Goal: Find contact information: Obtain details needed to contact an individual or organization

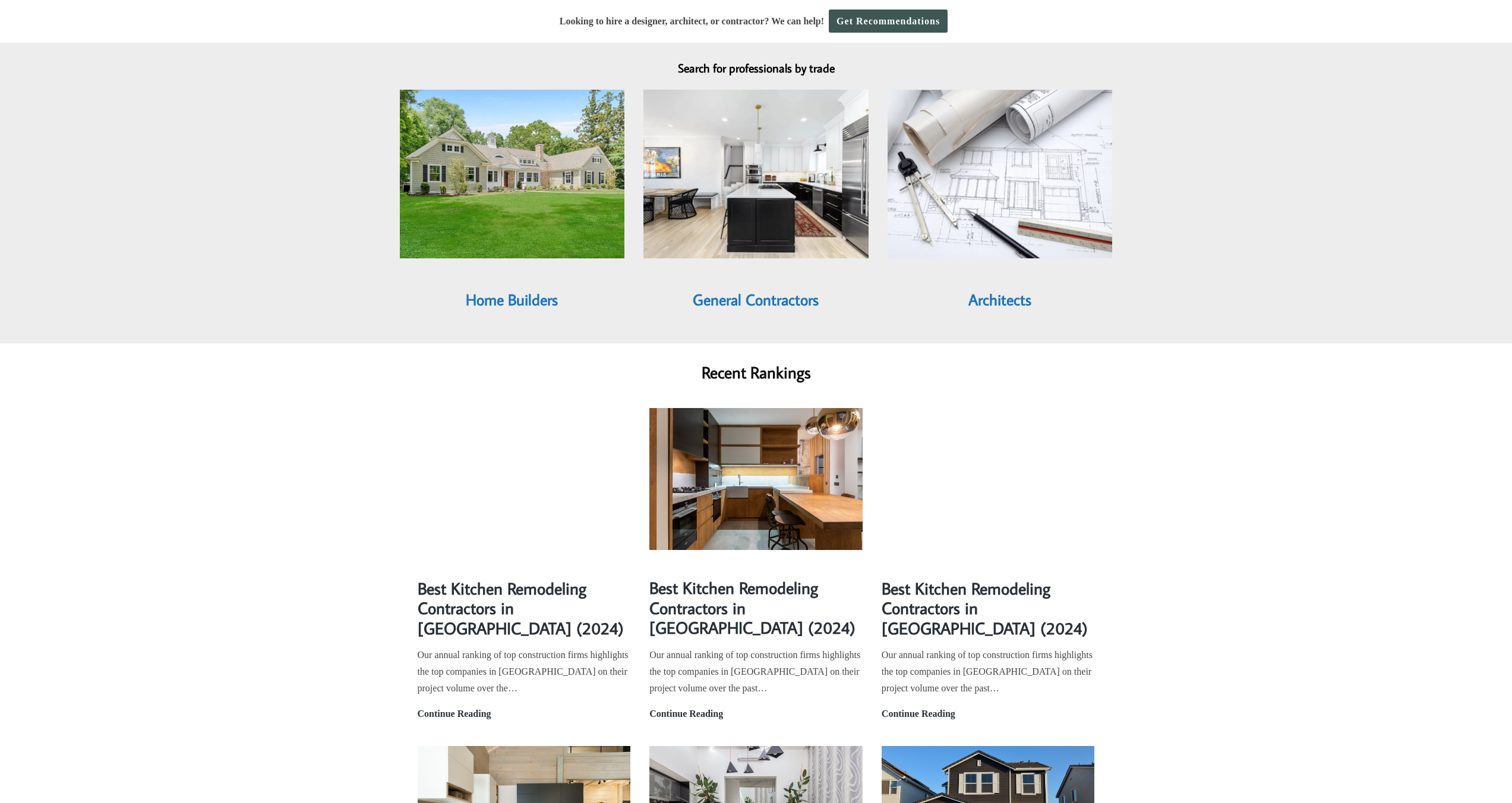
scroll to position [1058, 0]
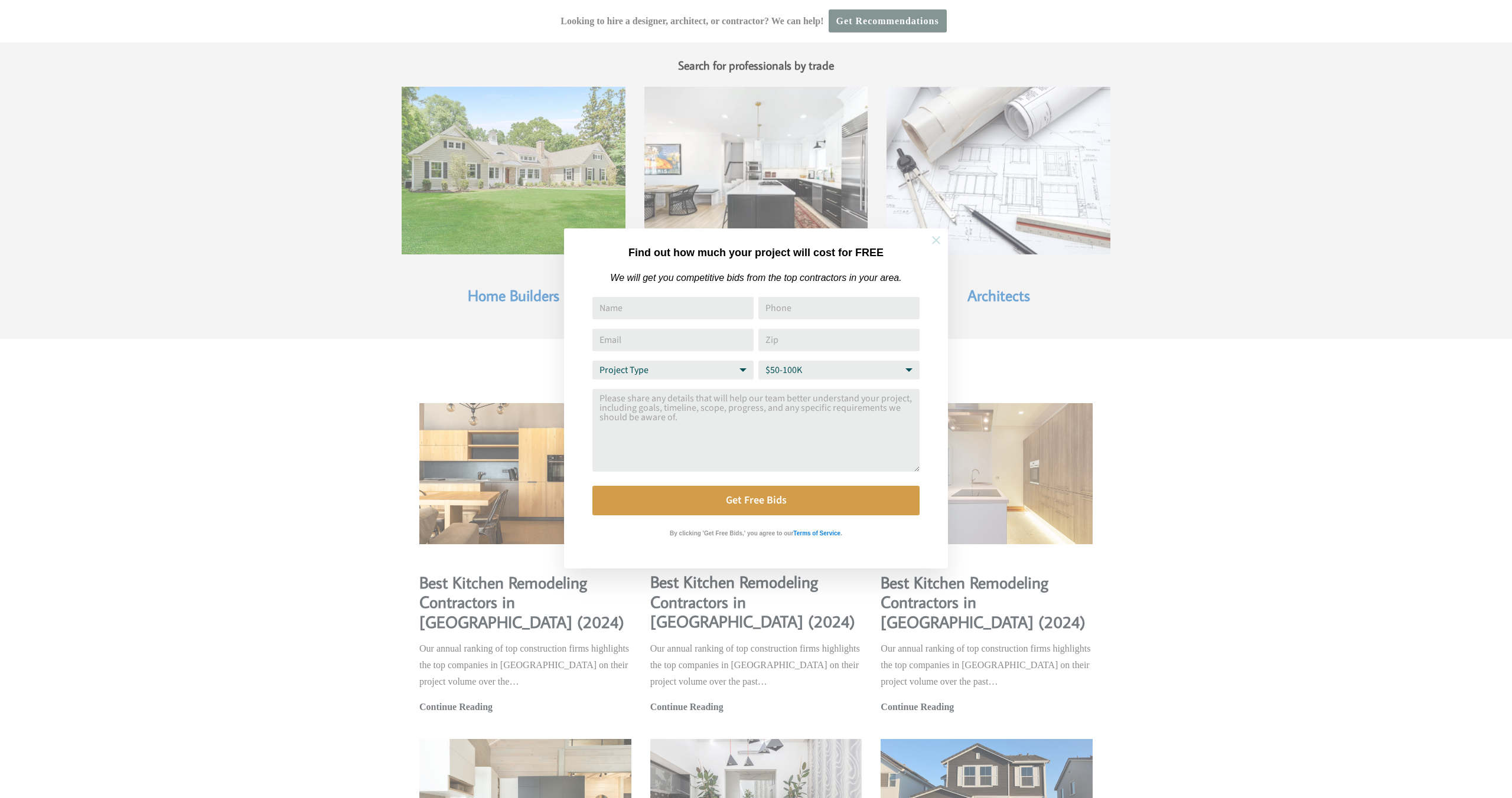
click at [936, 238] on icon at bounding box center [936, 240] width 13 height 13
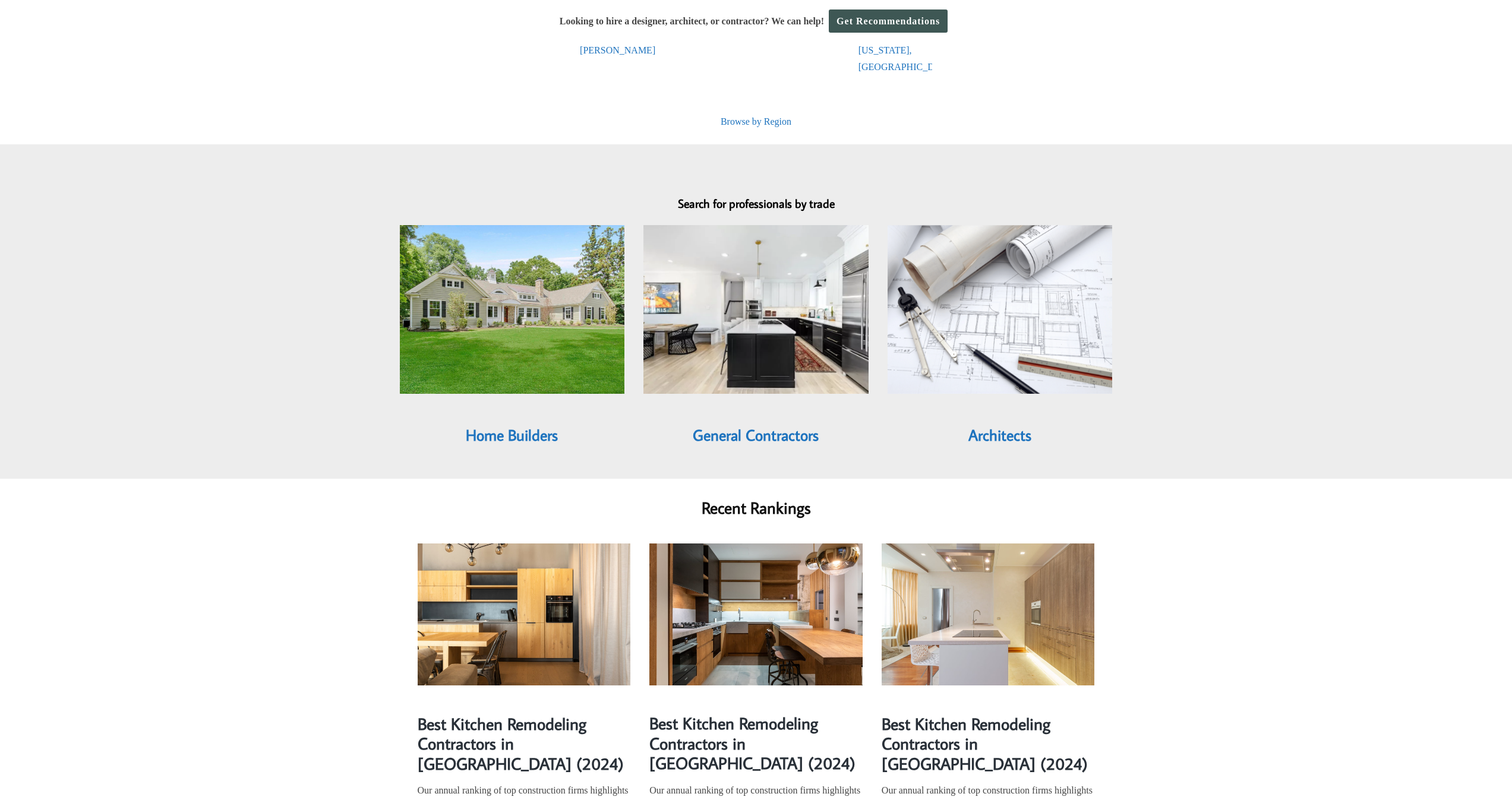
scroll to position [620, 0]
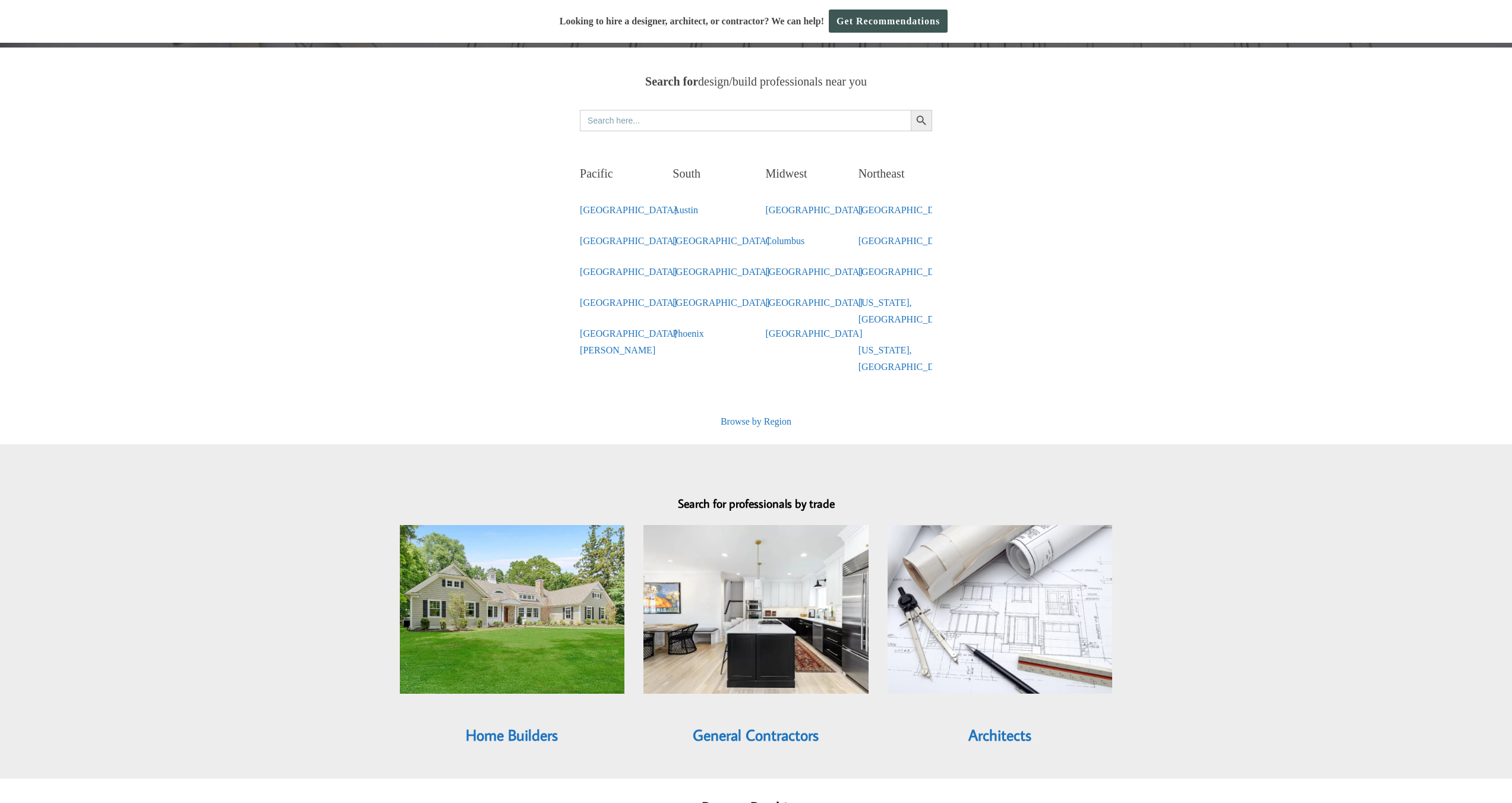
click at [980, 581] on img at bounding box center [1000, 609] width 225 height 169
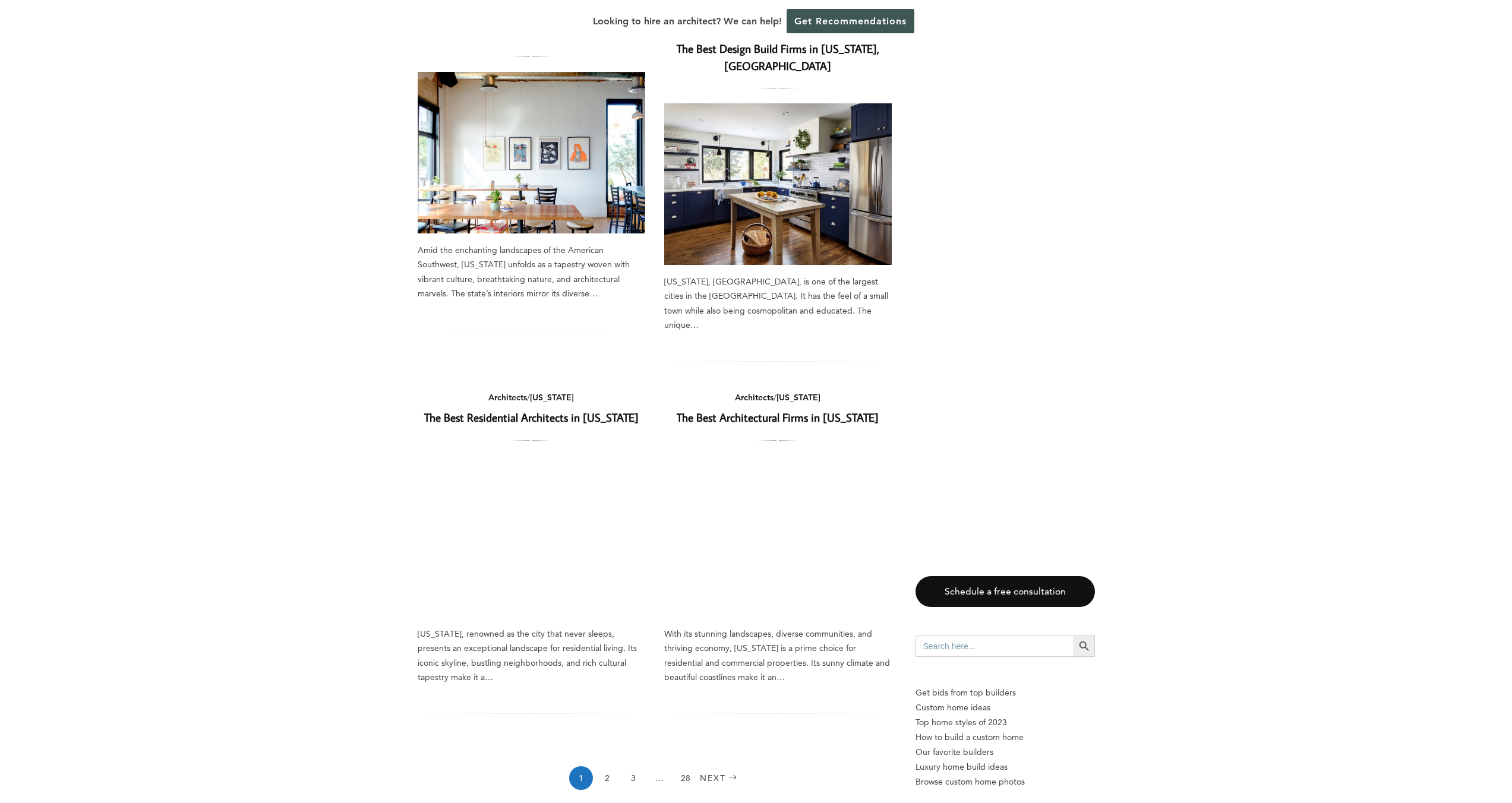
scroll to position [1318, 0]
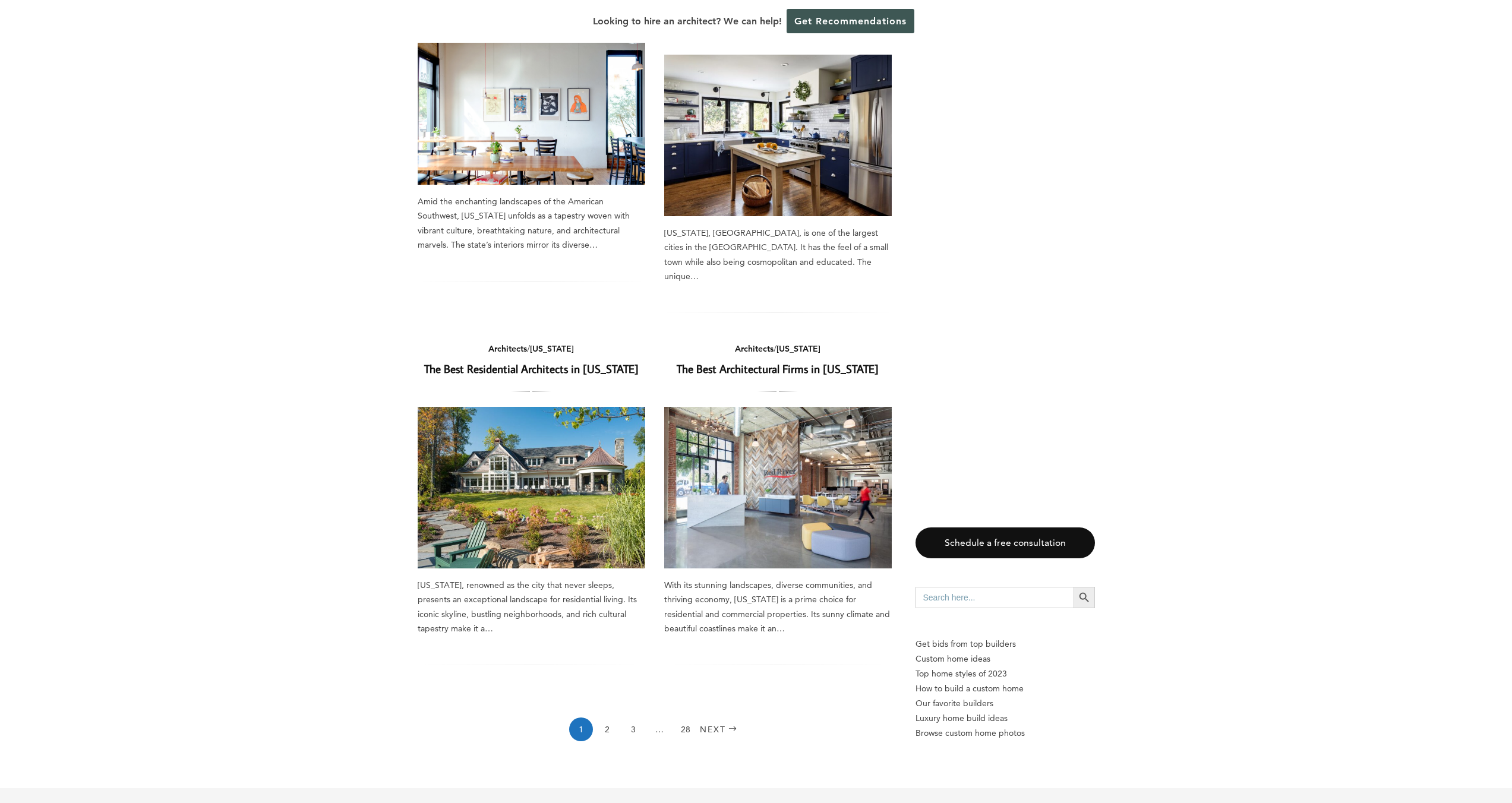
click at [821, 361] on link "The Best Architectural Firms in [US_STATE]" at bounding box center [777, 369] width 202 height 15
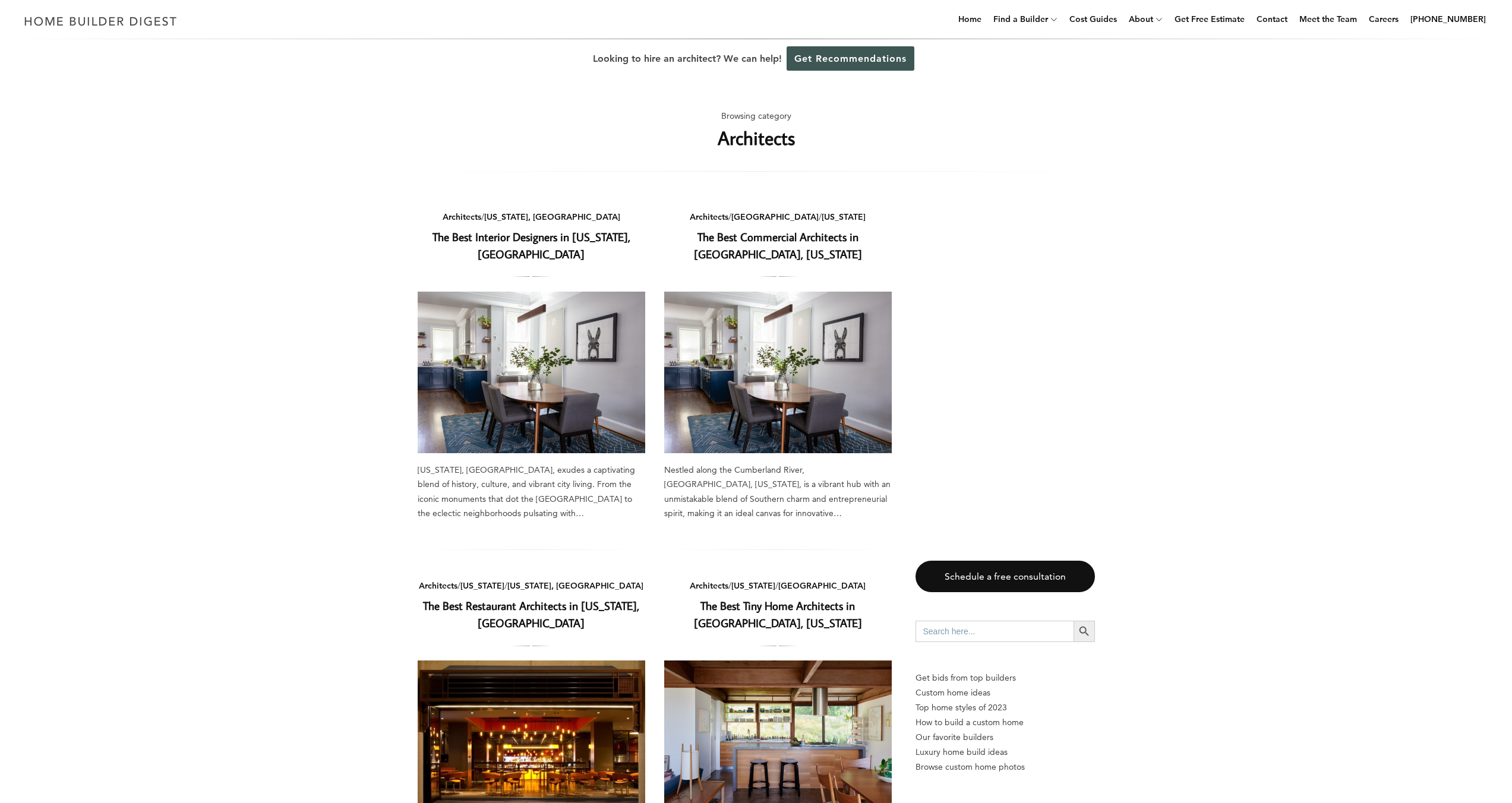
scroll to position [2, 0]
click at [1283, 22] on link "Contact" at bounding box center [1272, 19] width 40 height 38
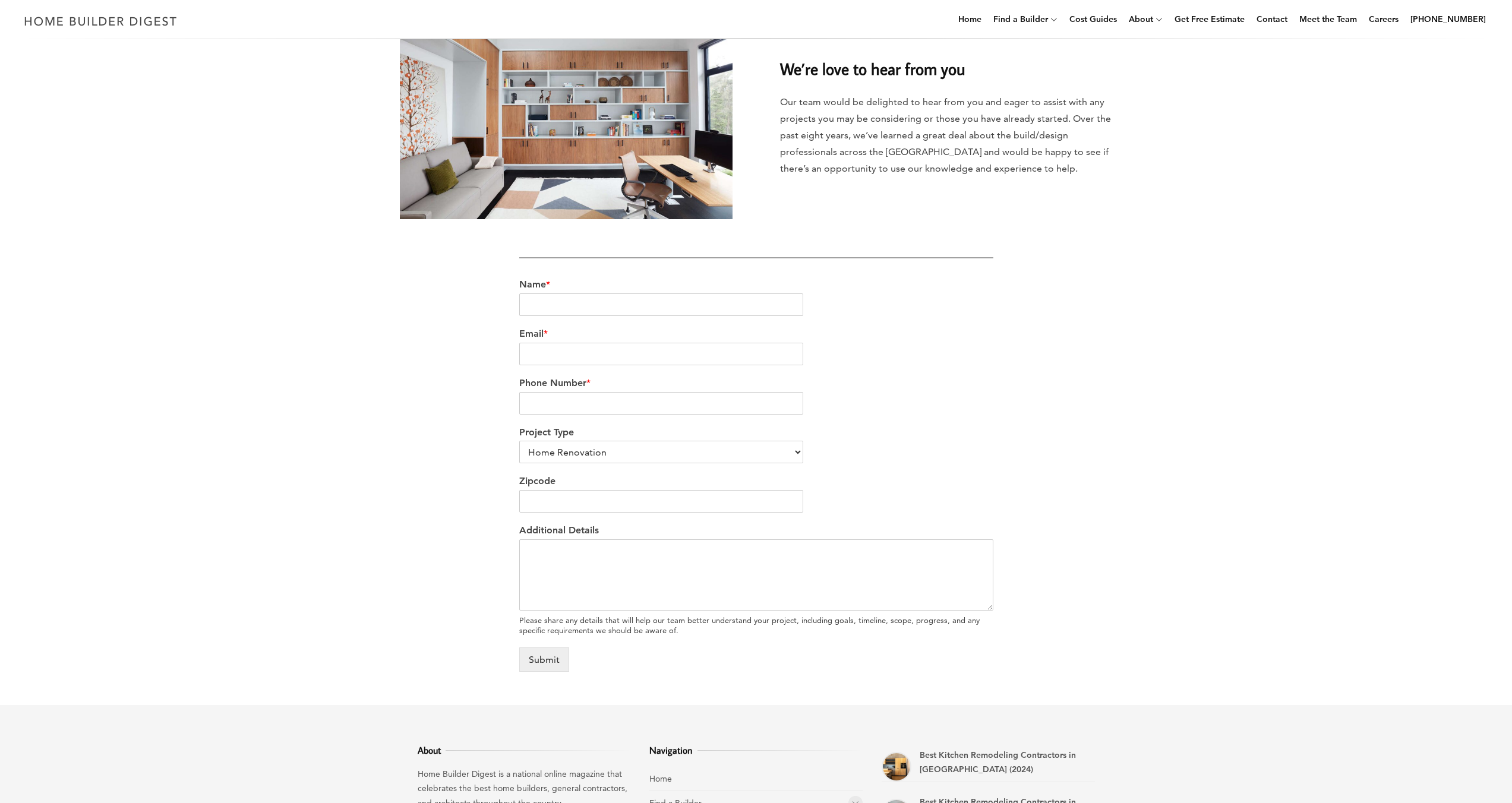
scroll to position [188, 0]
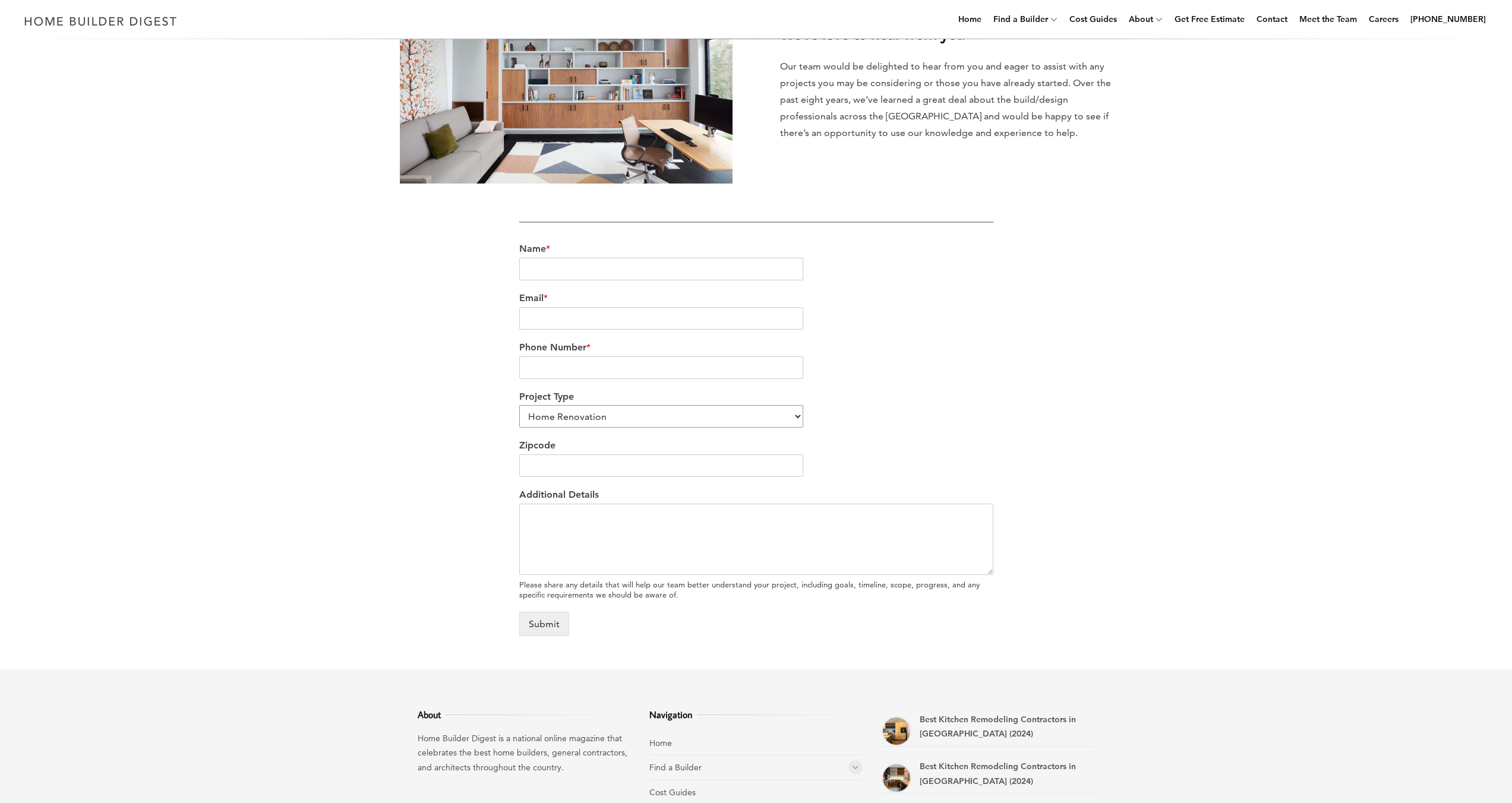
click at [625, 418] on select "Home Renovation Custom Home Builder Commercial Renovation Other" at bounding box center [661, 416] width 285 height 23
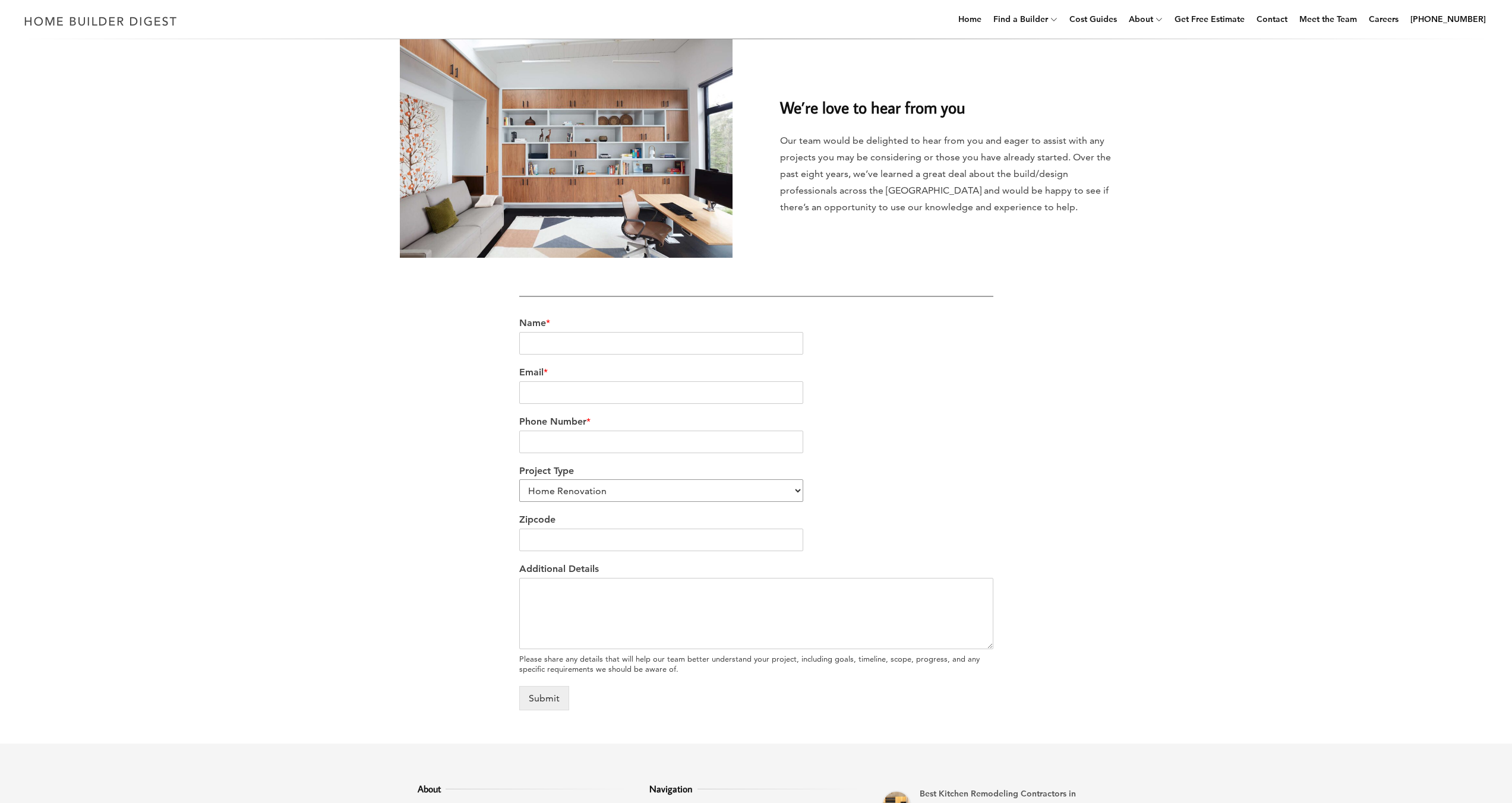
scroll to position [0, 0]
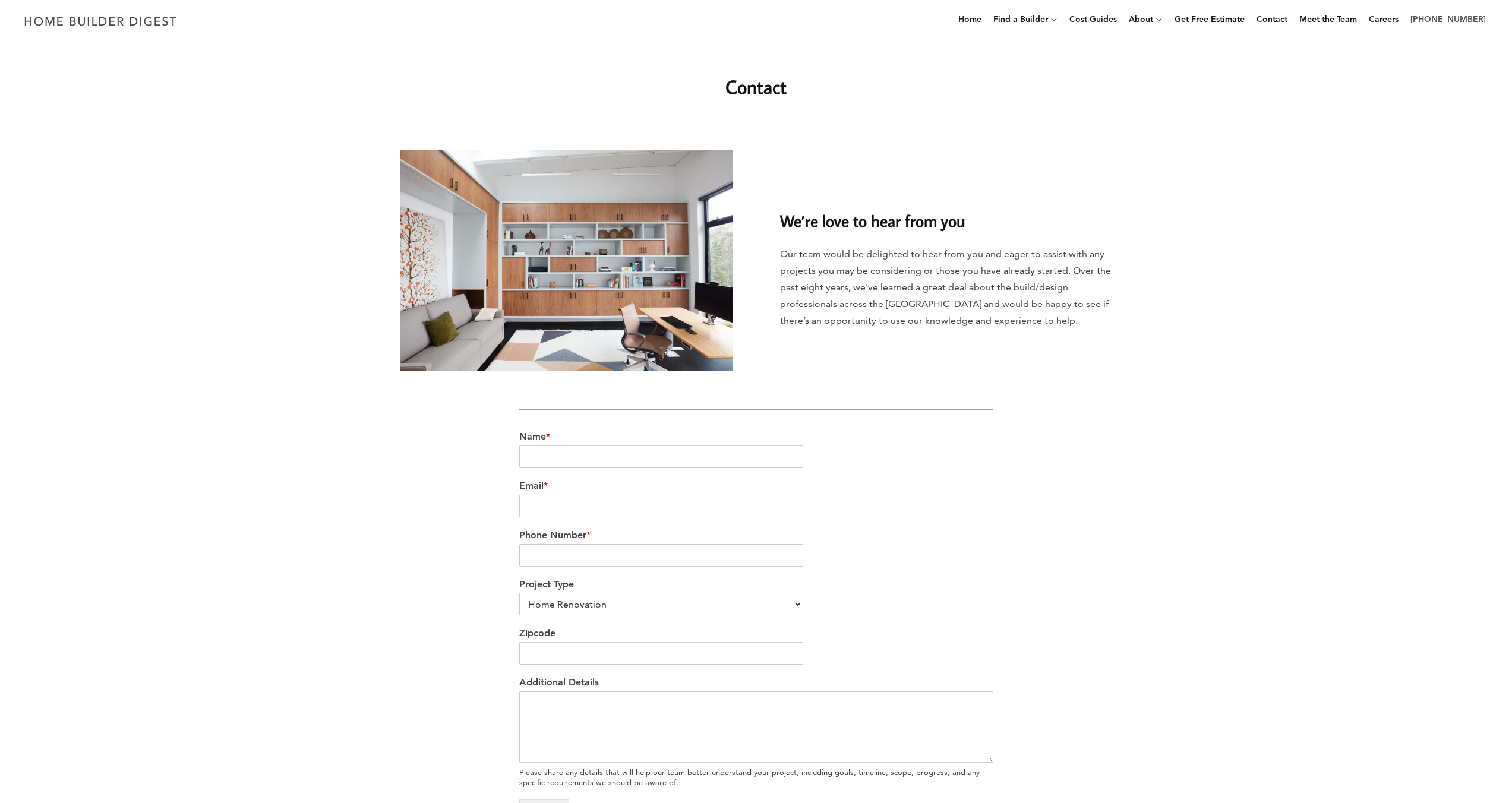
click at [1455, 23] on link "[PHONE_NUMBER]" at bounding box center [1448, 19] width 85 height 38
click at [1163, 20] on icon at bounding box center [1159, 19] width 7 height 9
click at [1155, 57] on link "Rankings" at bounding box center [1191, 51] width 143 height 23
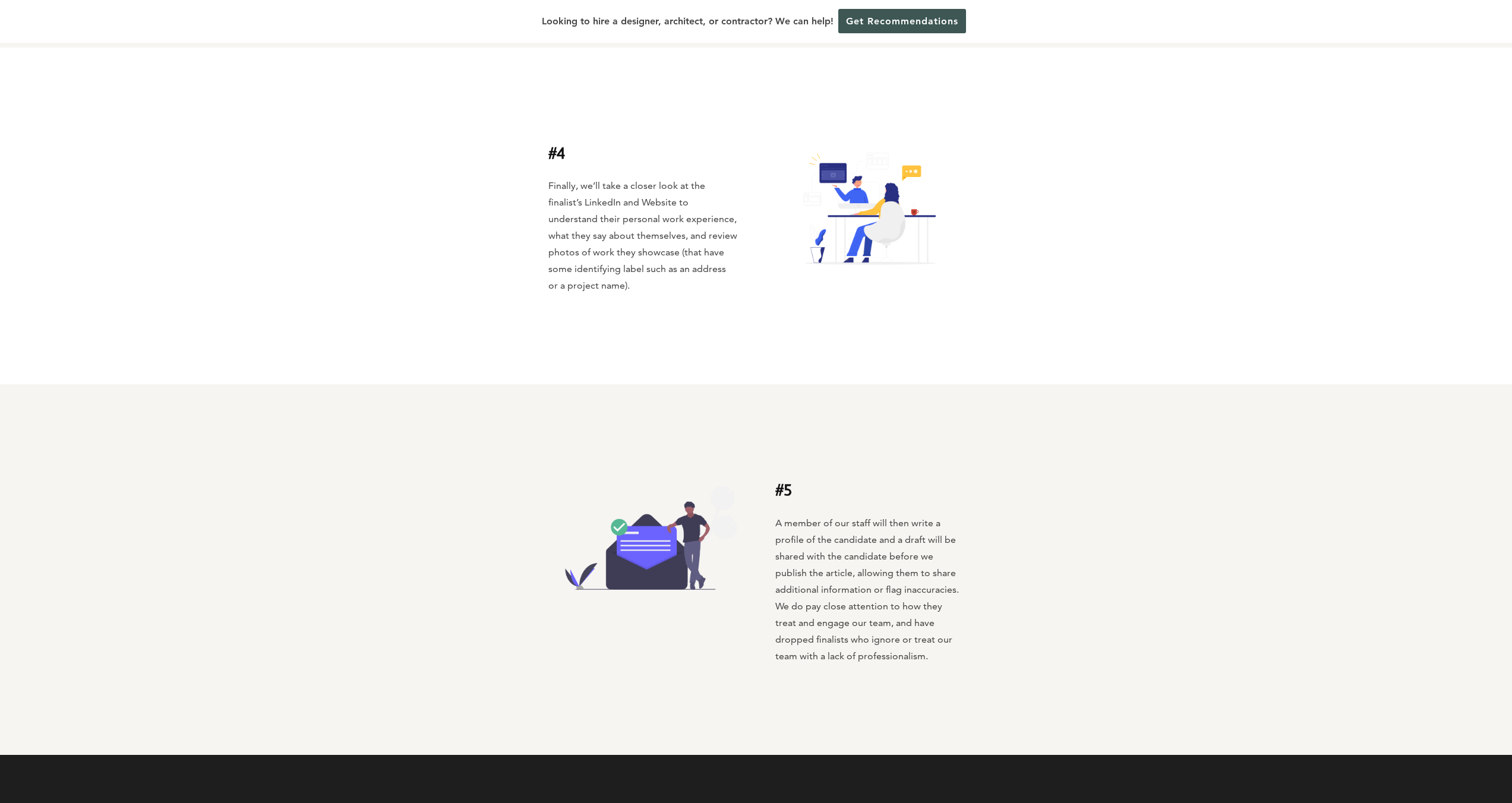
scroll to position [1615, 0]
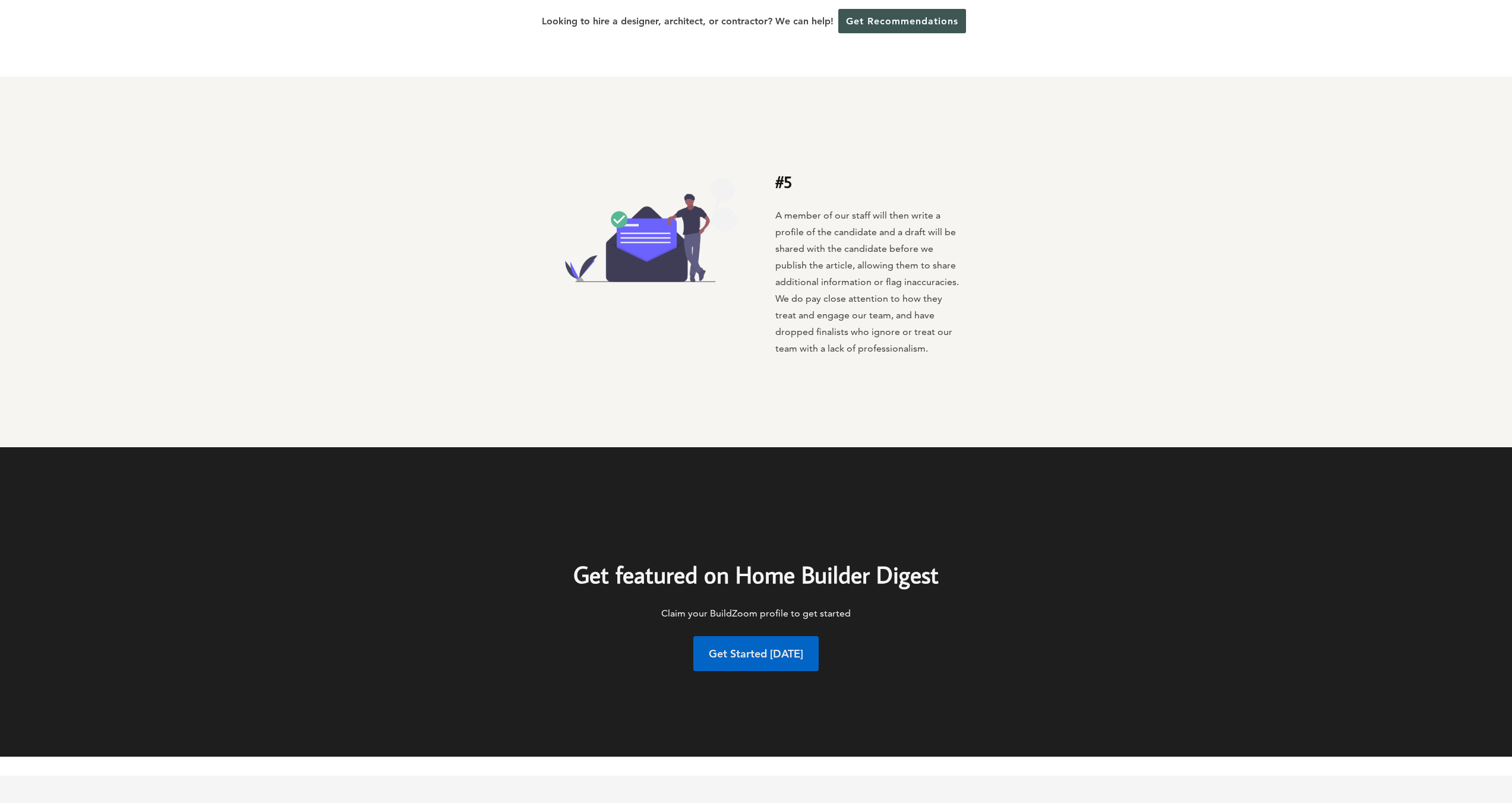
click at [786, 658] on strong "Get Started [DATE]" at bounding box center [756, 654] width 95 height 14
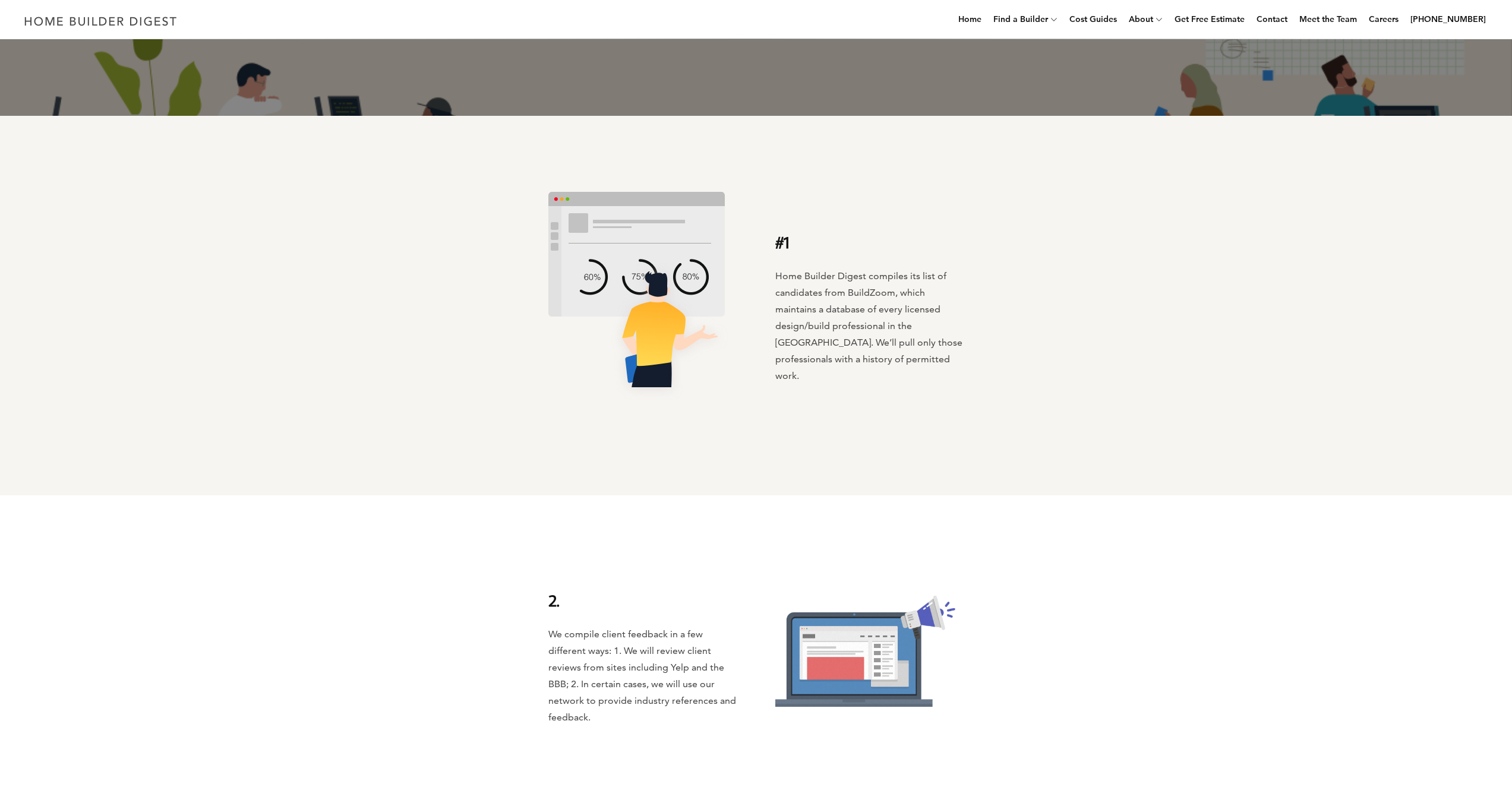
scroll to position [1, 0]
